Goal: Task Accomplishment & Management: Use online tool/utility

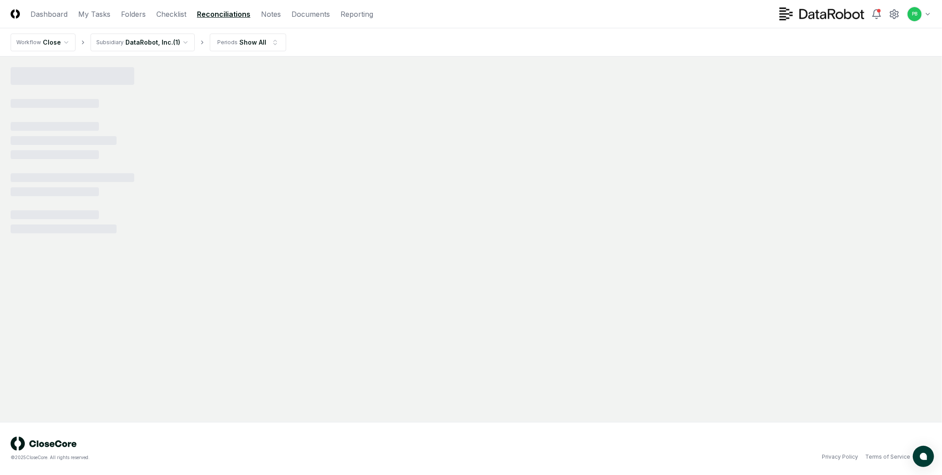
click at [57, 43] on html "CloseCore Dashboard My Tasks Folders Checklist Reconciliations Notes Documents …" at bounding box center [471, 237] width 942 height 475
click at [348, 40] on html "CloseCore Dashboard My Tasks Folders Checklist Reconciliations Notes Documents …" at bounding box center [471, 237] width 942 height 475
click at [174, 41] on html "CloseCore Dashboard My Tasks Folders Checklist Reconciliations Notes Documents …" at bounding box center [471, 237] width 942 height 475
click at [421, 48] on nav "Workflow Close Subsidiary Show All Periods Show All" at bounding box center [471, 42] width 942 height 28
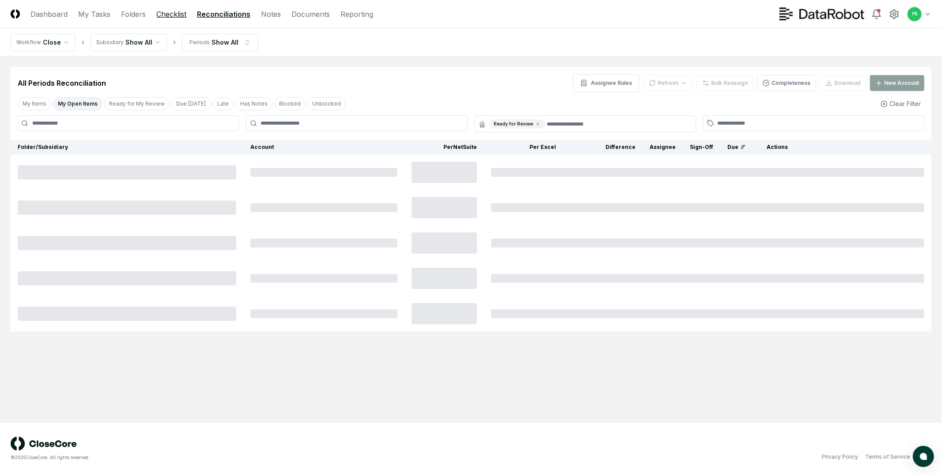
click at [176, 15] on link "Checklist" at bounding box center [171, 14] width 30 height 11
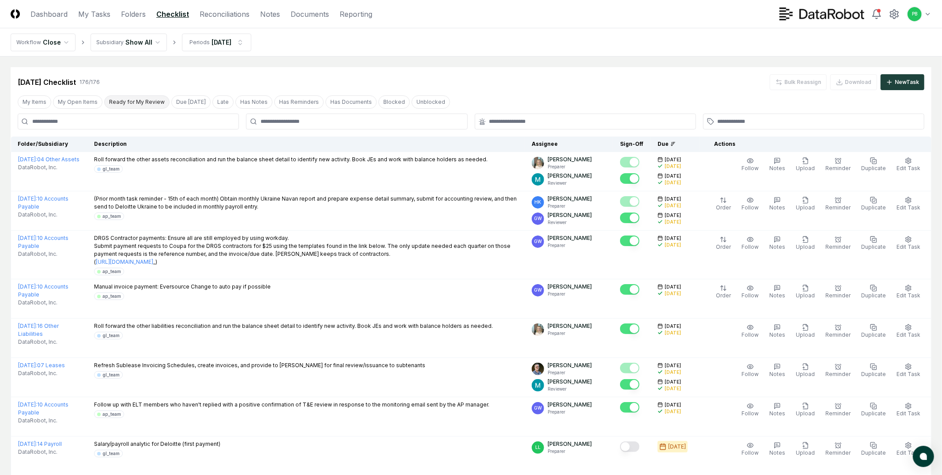
click at [114, 103] on button "Ready for My Review" at bounding box center [136, 101] width 65 height 13
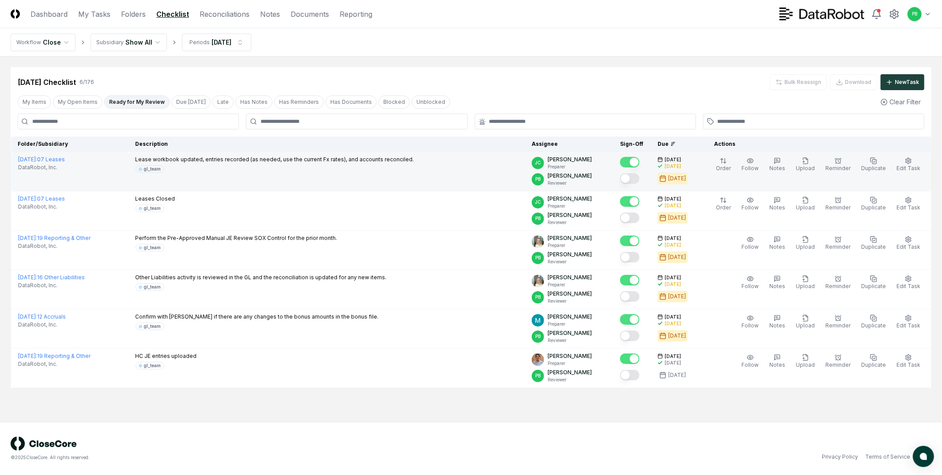
click at [639, 177] on button "Mark complete" at bounding box center [629, 178] width 19 height 11
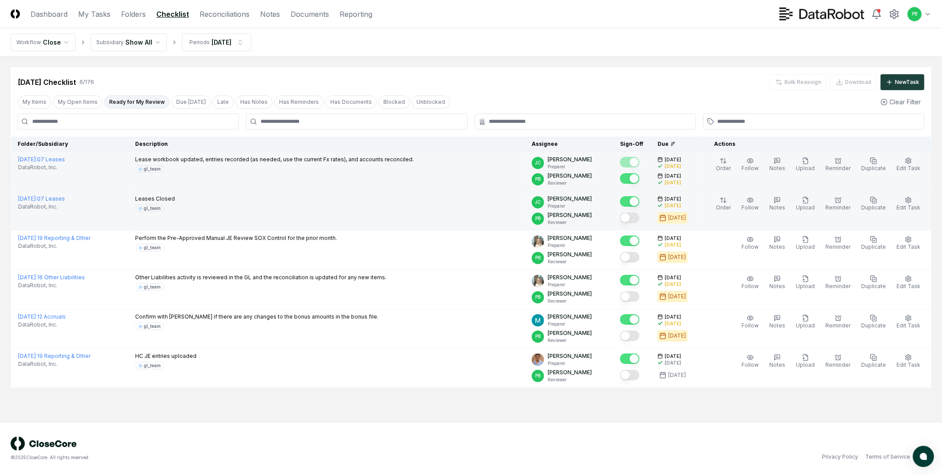
click at [638, 218] on button "Mark complete" at bounding box center [629, 217] width 19 height 11
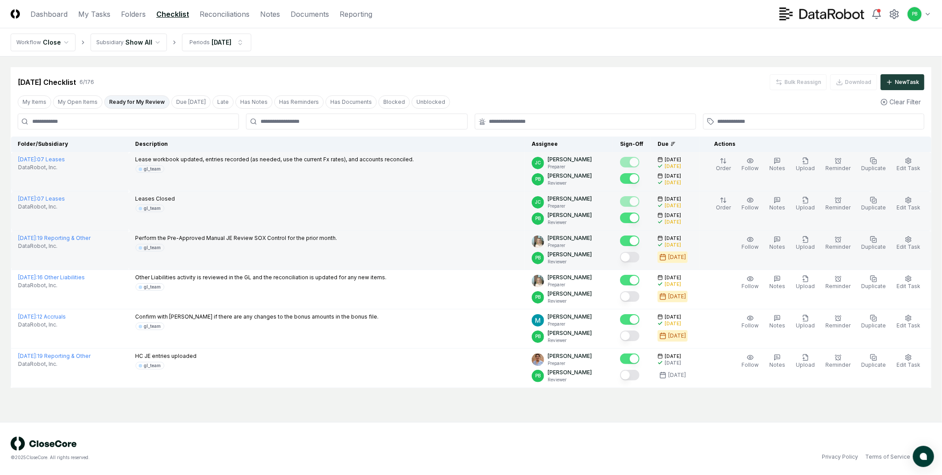
click at [634, 257] on button "Mark complete" at bounding box center [629, 257] width 19 height 11
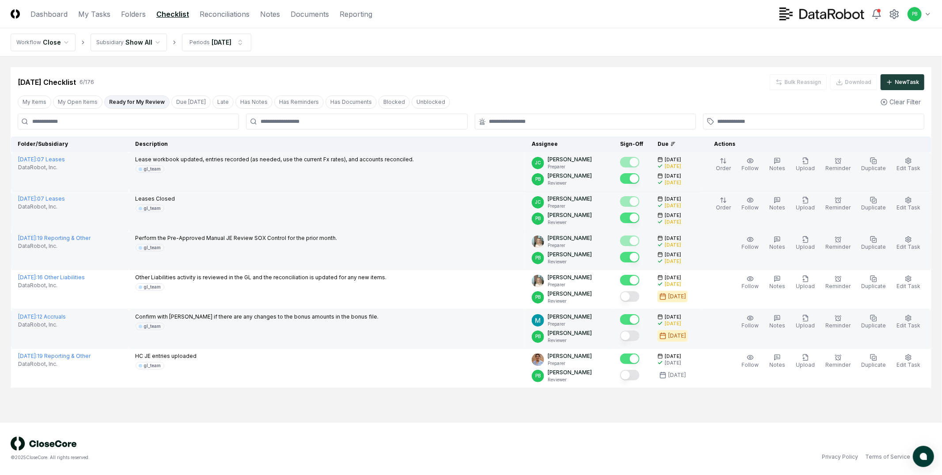
click at [639, 335] on button "Mark complete" at bounding box center [629, 335] width 19 height 11
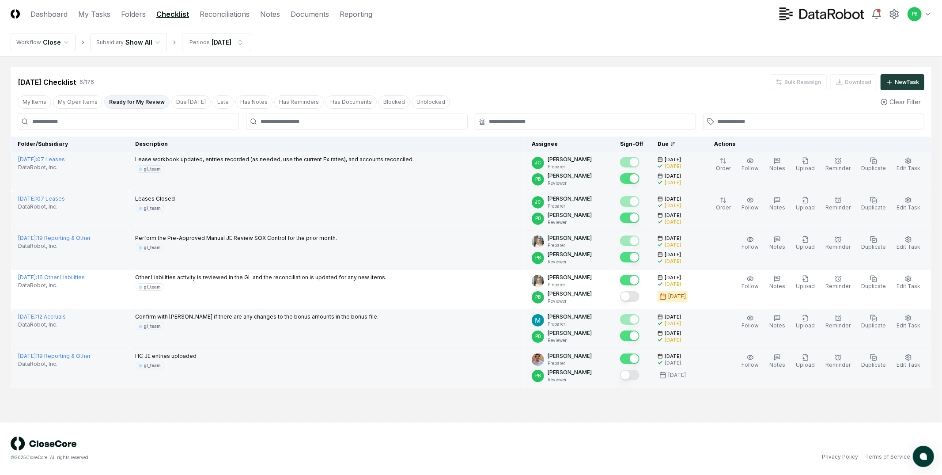
click at [638, 374] on button "Mark complete" at bounding box center [629, 375] width 19 height 11
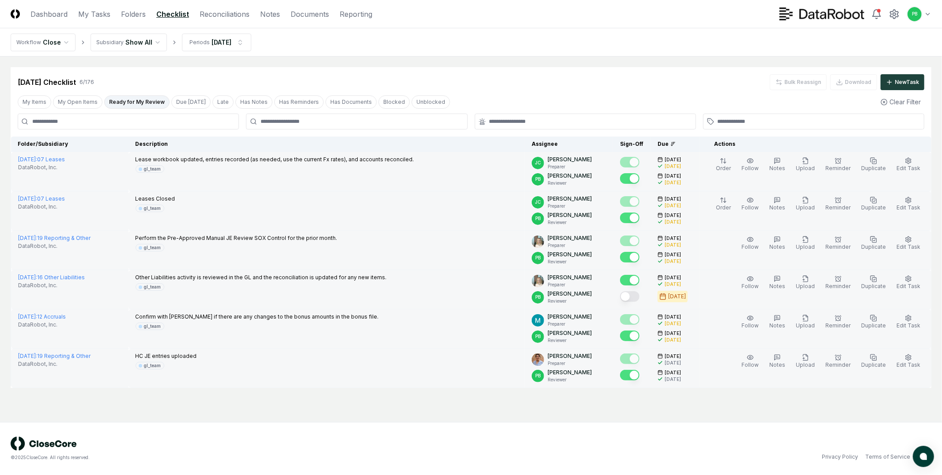
click at [639, 297] on button "Mark complete" at bounding box center [629, 296] width 19 height 11
click at [71, 98] on button "My Open Items" at bounding box center [77, 101] width 49 height 13
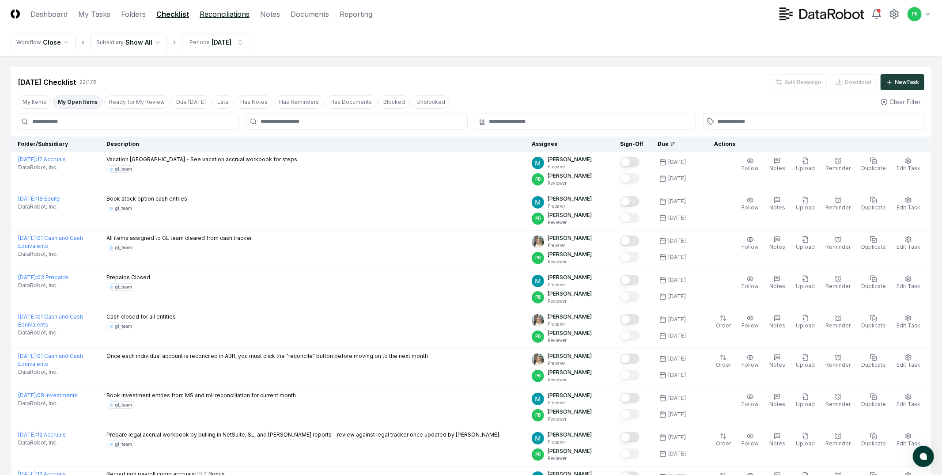
click at [218, 11] on link "Reconciliations" at bounding box center [225, 14] width 50 height 11
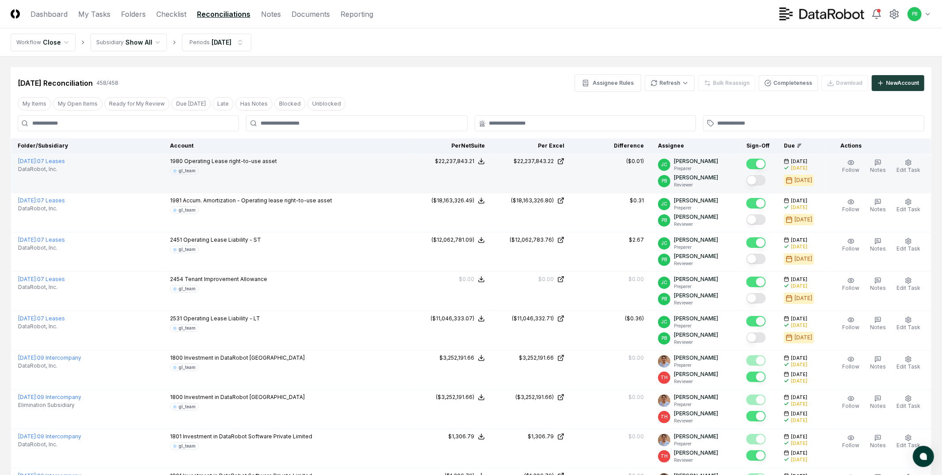
click at [759, 177] on button "Mark complete" at bounding box center [755, 180] width 19 height 11
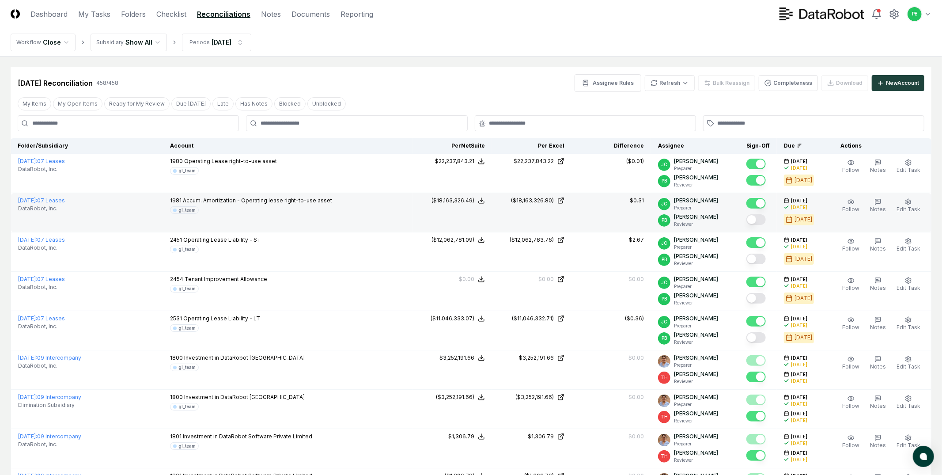
click at [760, 218] on button "Mark complete" at bounding box center [755, 219] width 19 height 11
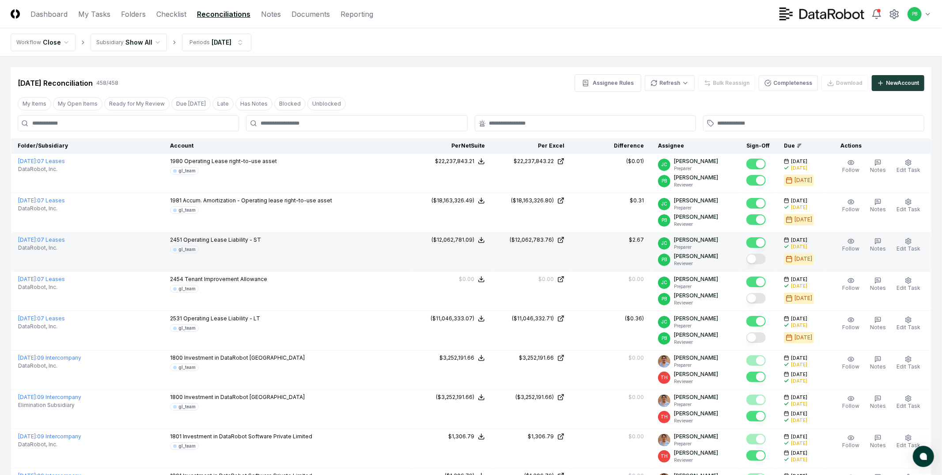
click at [759, 260] on button "Mark complete" at bounding box center [755, 258] width 19 height 11
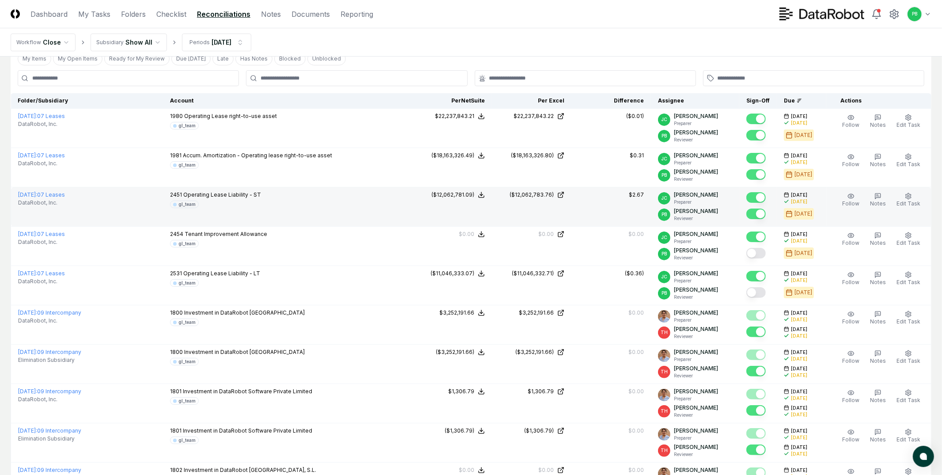
scroll to position [52, 0]
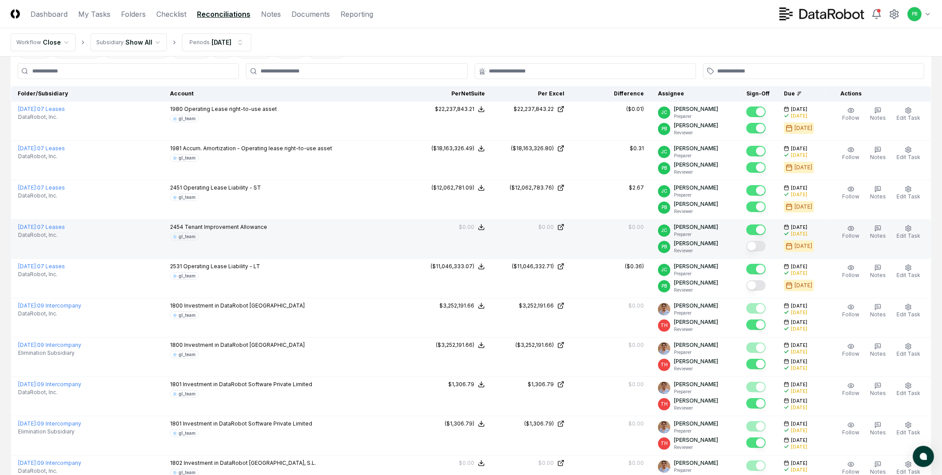
click at [763, 246] on button "Mark complete" at bounding box center [755, 246] width 19 height 11
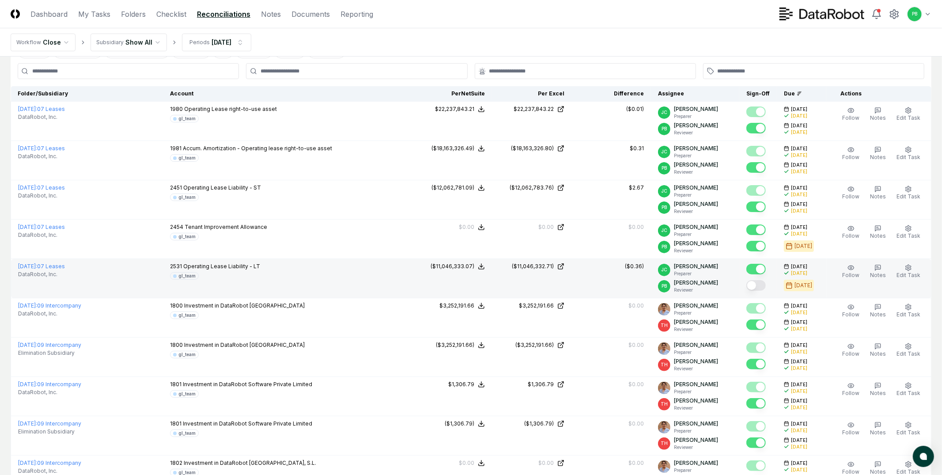
click at [756, 290] on div at bounding box center [755, 286] width 19 height 12
click at [759, 288] on button "Mark complete" at bounding box center [755, 285] width 19 height 11
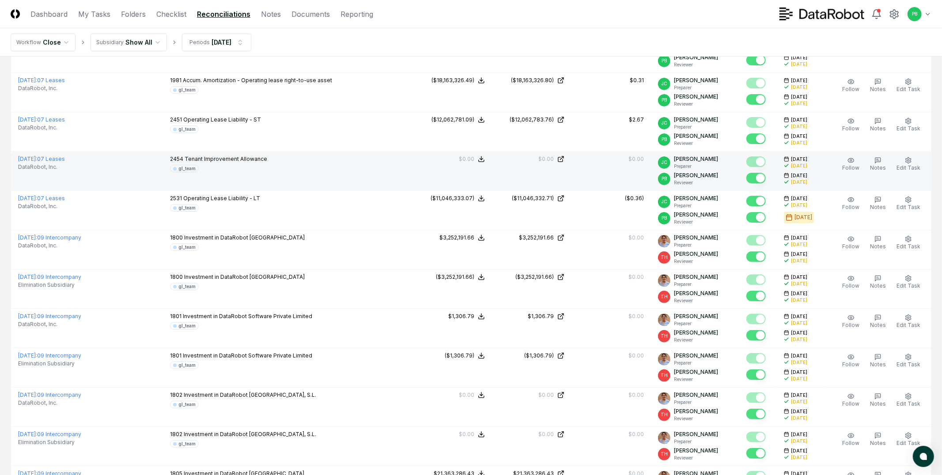
scroll to position [0, 0]
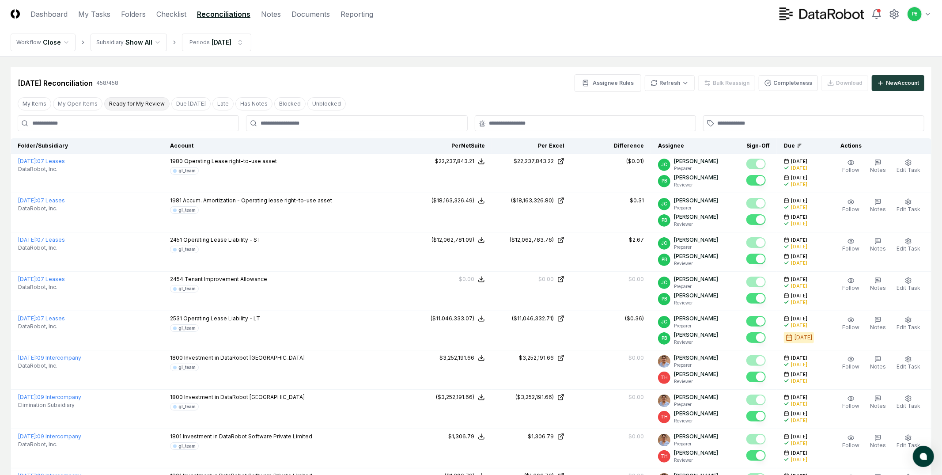
click at [127, 101] on button "Ready for My Review" at bounding box center [136, 103] width 65 height 13
